Goal: Information Seeking & Learning: Find specific fact

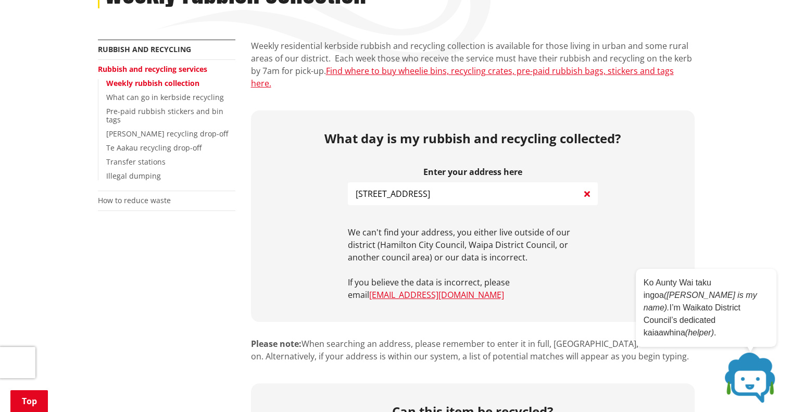
scroll to position [170, 0]
click at [419, 183] on input "27 church road, pukete" at bounding box center [473, 194] width 250 height 23
type input "pukete"
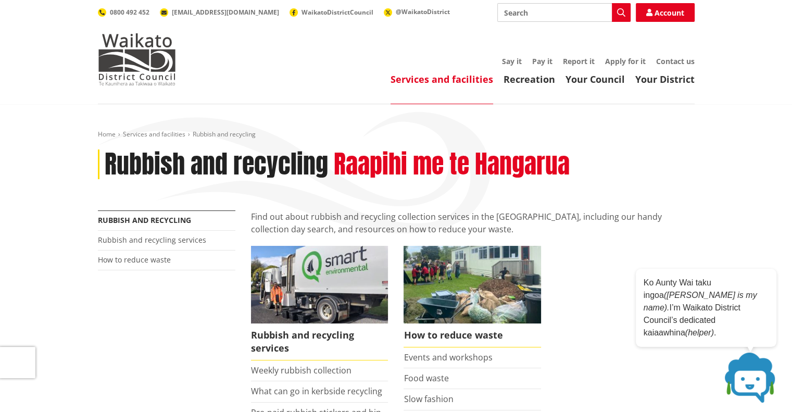
click at [545, 14] on input "Search" at bounding box center [564, 12] width 133 height 19
type input "rubbish collection"
